Goal: Information Seeking & Learning: Check status

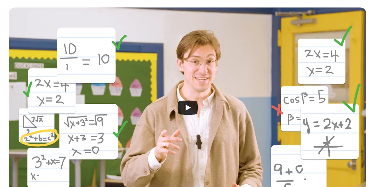
scroll to position [136, 0]
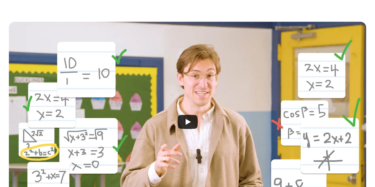
click at [186, 122] on icon "Play" at bounding box center [188, 122] width 5 height 6
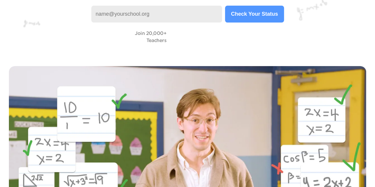
scroll to position [0, 0]
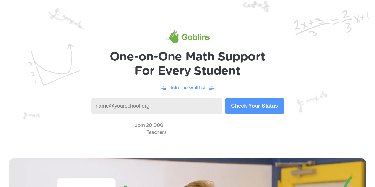
click at [159, 112] on input at bounding box center [156, 106] width 131 height 17
type input "[EMAIL_ADDRESS][DOMAIN_NAME]"
click at [232, 104] on button "Check Your Status" at bounding box center [254, 106] width 59 height 17
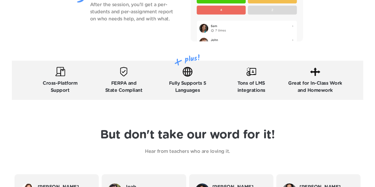
scroll to position [893, 0]
